Goal: Register for event/course

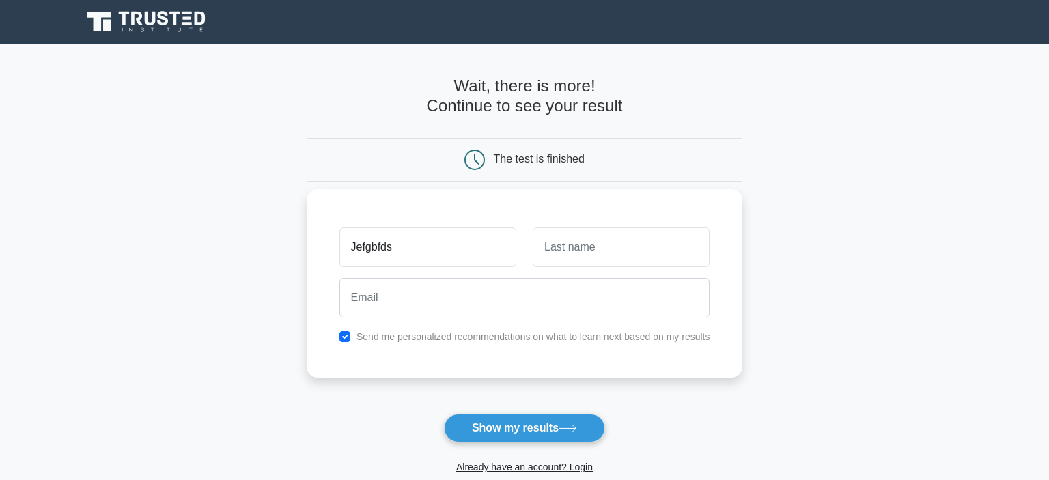
type input "Jefgbfds"
type input "sdfghnm"
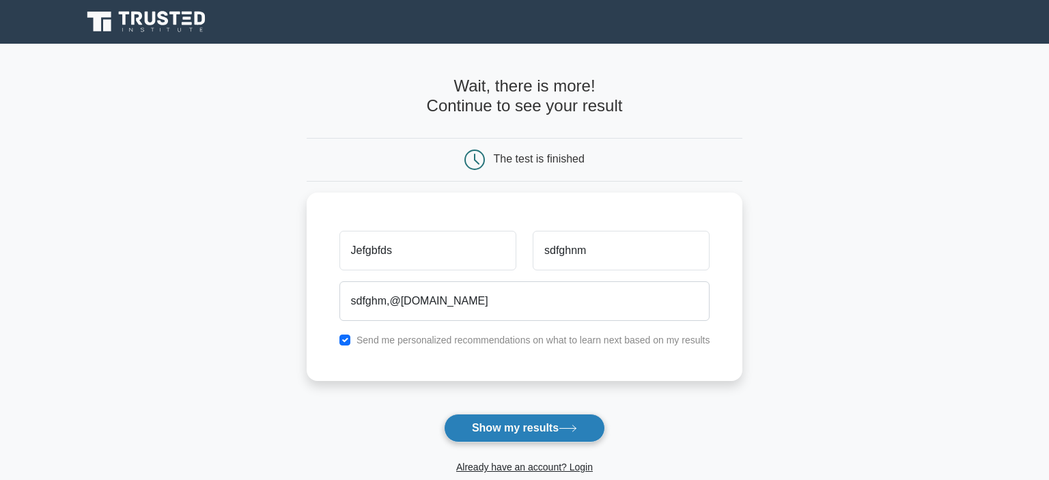
click at [497, 427] on button "Show my results" at bounding box center [524, 428] width 161 height 29
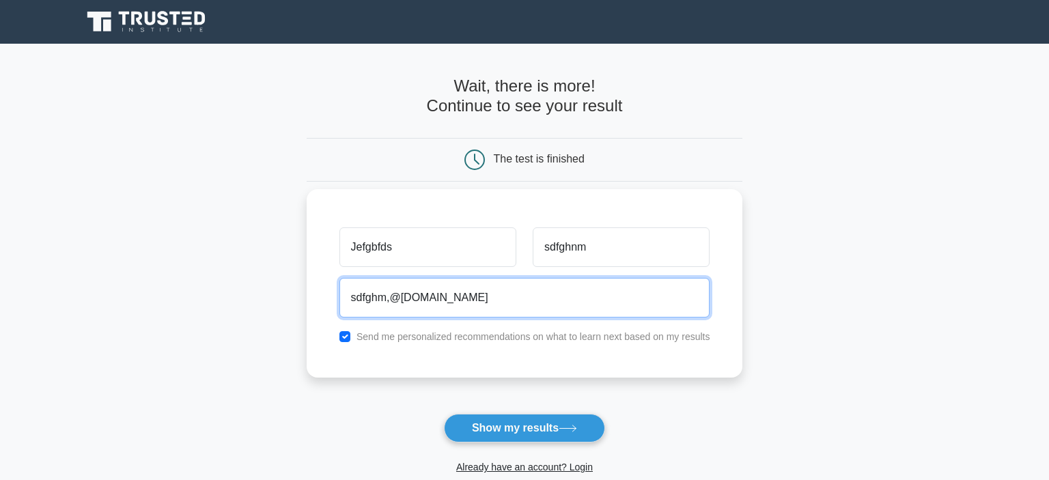
click at [389, 296] on input "sdfghm,@gmail.com" at bounding box center [524, 298] width 371 height 40
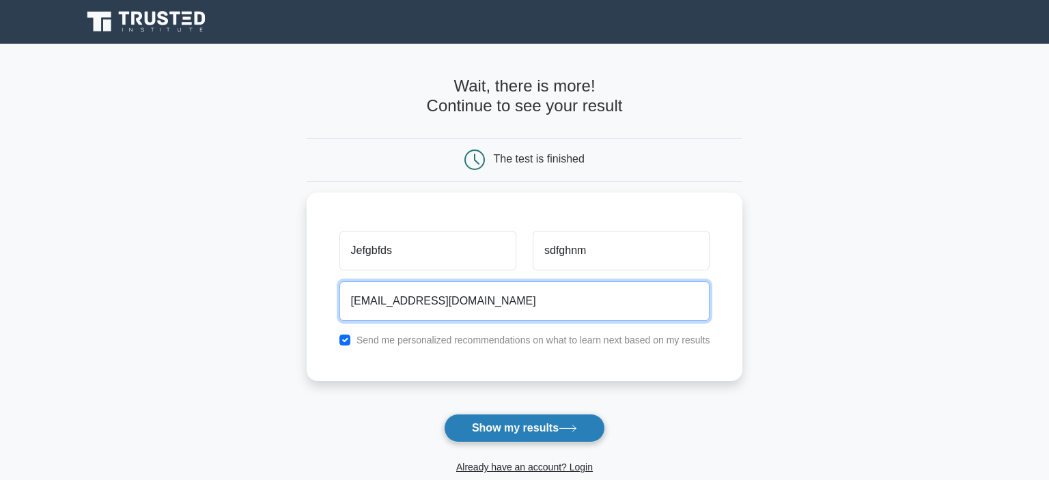
type input "sdfghm@gmail.com"
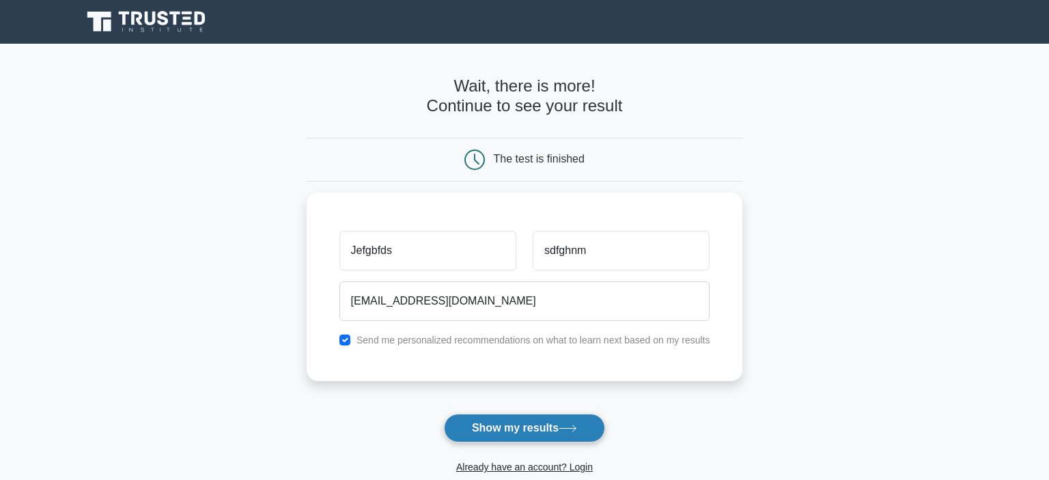
click at [518, 430] on button "Show my results" at bounding box center [524, 428] width 161 height 29
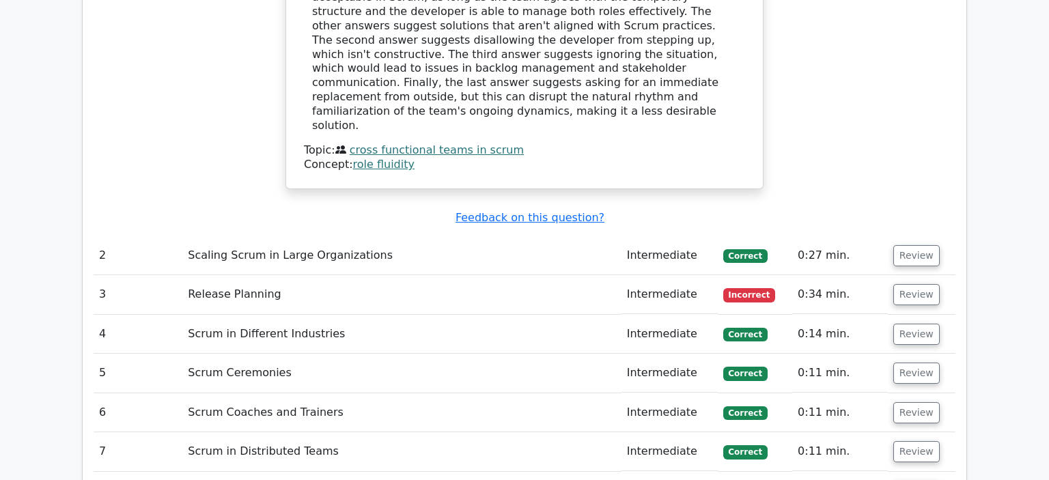
scroll to position [1708, 0]
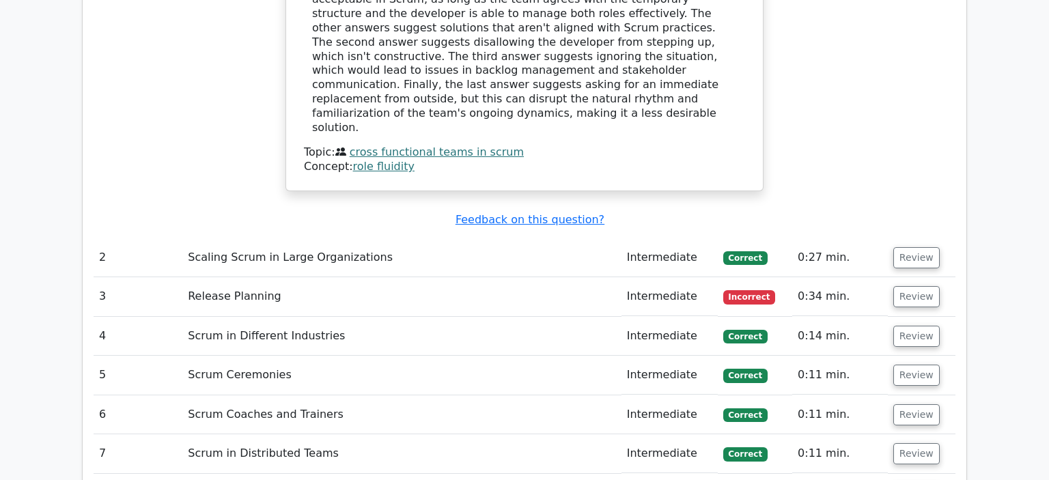
click at [255, 277] on td "Release Planning" at bounding box center [401, 296] width 439 height 39
click at [909, 286] on button "Review" at bounding box center [916, 296] width 46 height 21
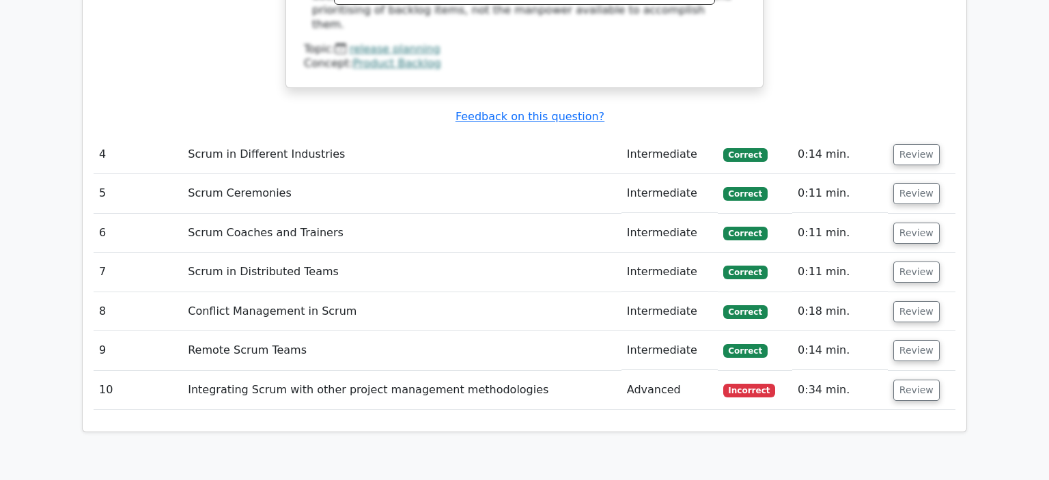
scroll to position [2476, 0]
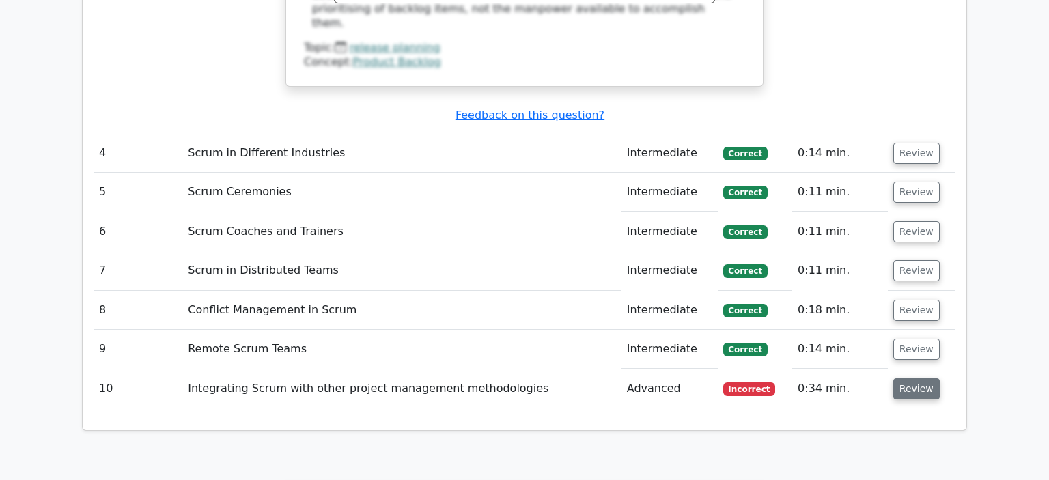
click at [913, 378] on button "Review" at bounding box center [916, 388] width 46 height 21
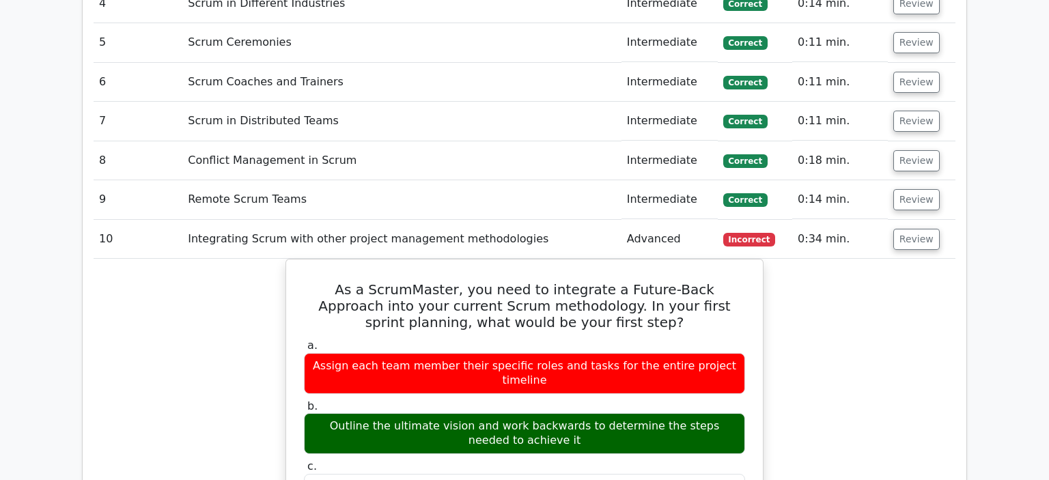
scroll to position [2629, 0]
